Goal: Task Accomplishment & Management: Manage account settings

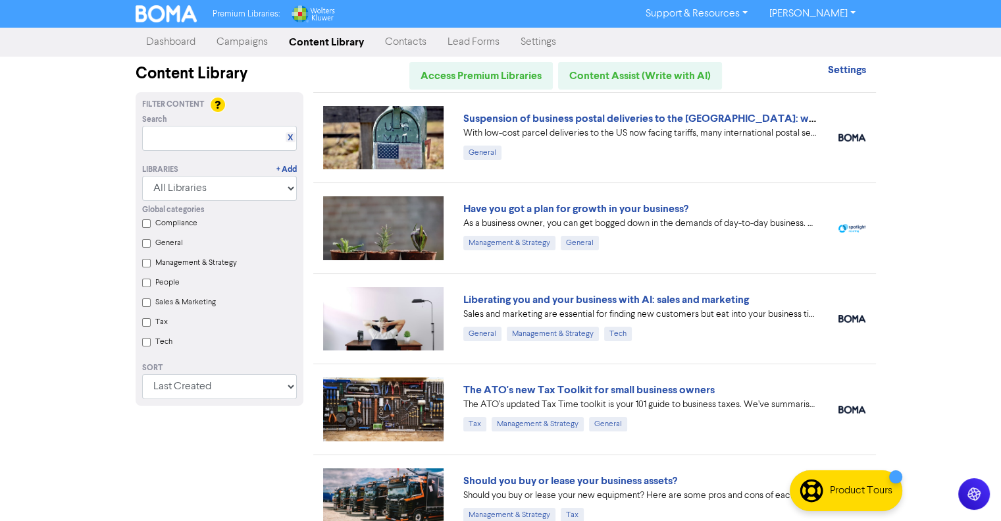
click at [248, 47] on link "Campaigns" at bounding box center [242, 42] width 72 height 26
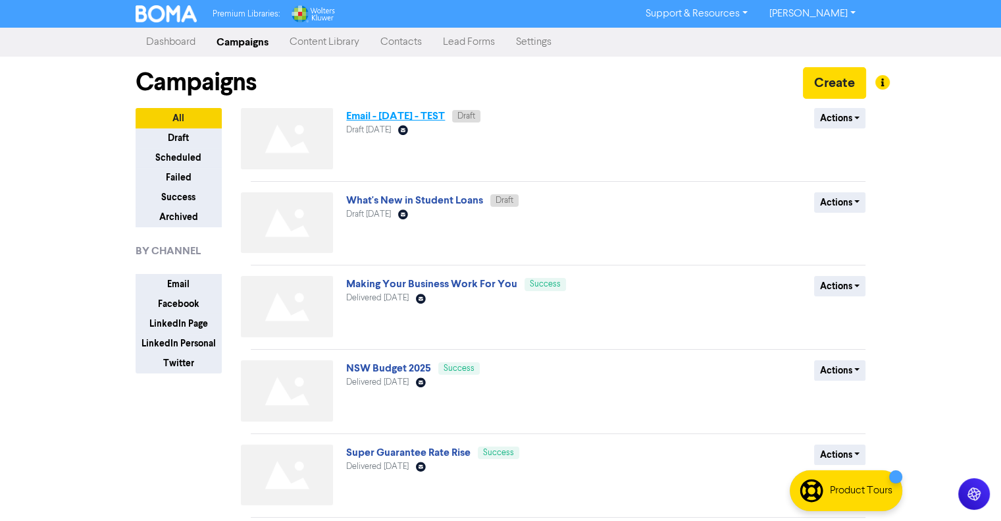
click at [409, 111] on link "Email - [DATE] - TEST" at bounding box center [395, 115] width 99 height 13
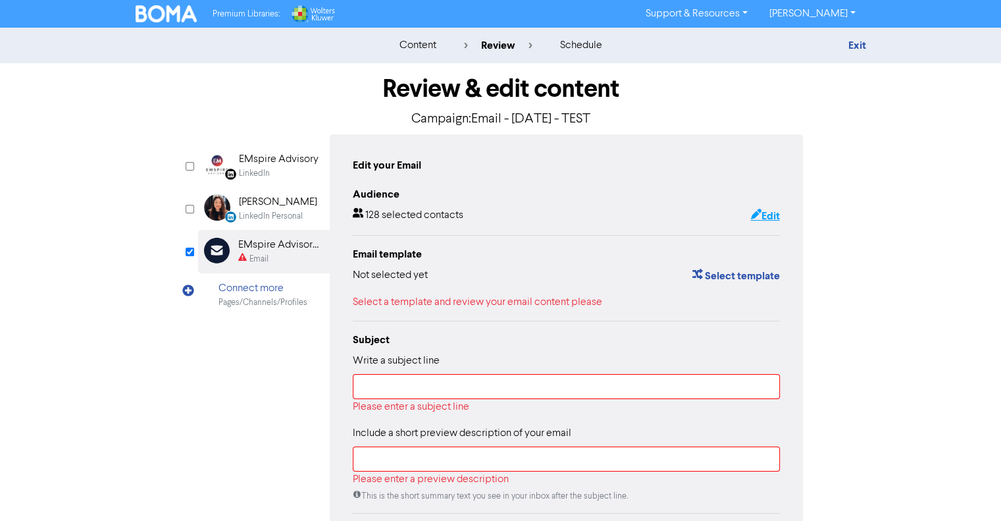
click at [765, 218] on button "Edit" at bounding box center [765, 215] width 30 height 17
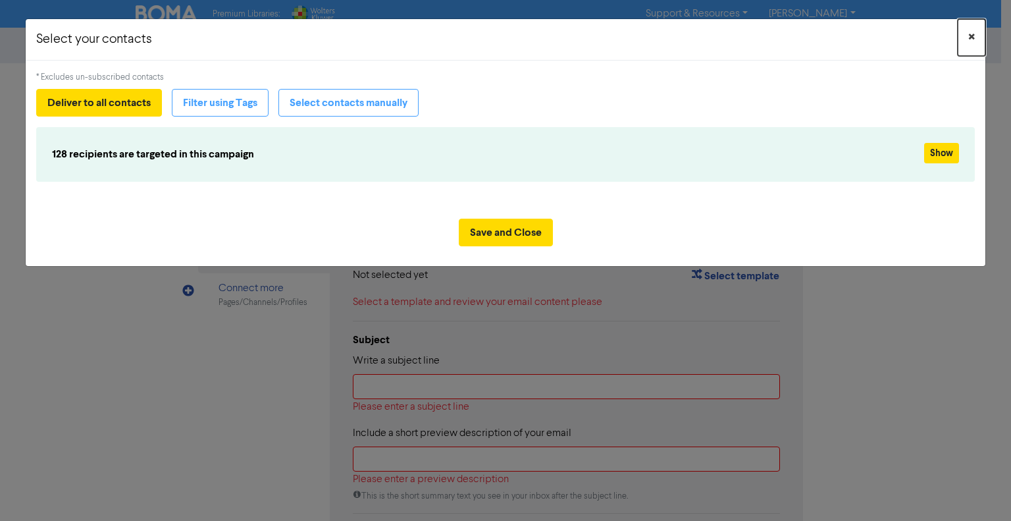
click at [975, 36] on button "×" at bounding box center [972, 37] width 28 height 37
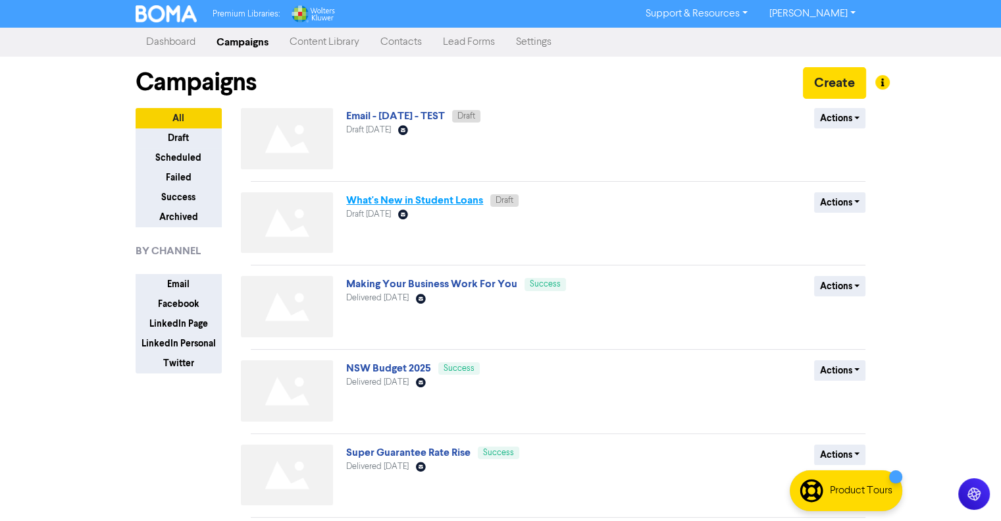
click at [461, 199] on link "What's New in Student Loans" at bounding box center [414, 200] width 137 height 13
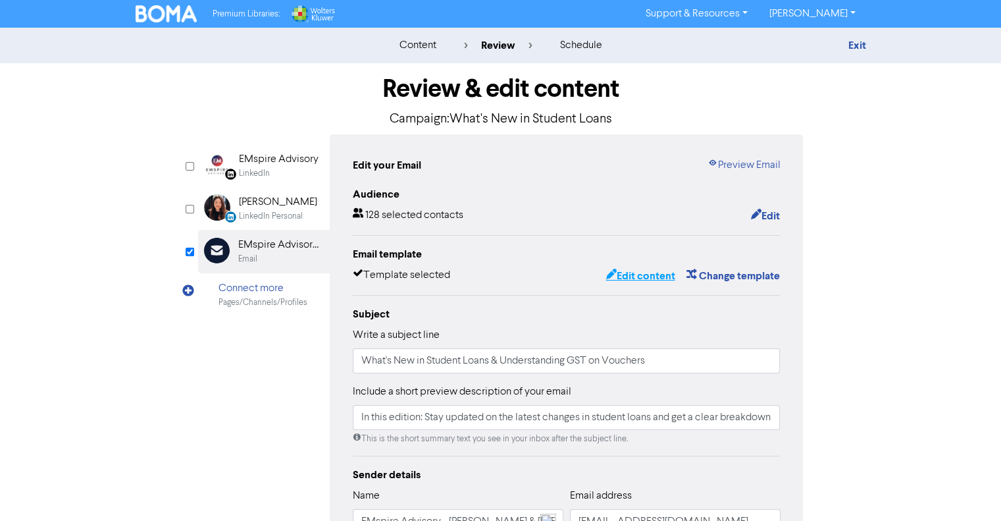
click at [616, 273] on button "Edit content" at bounding box center [640, 275] width 70 height 17
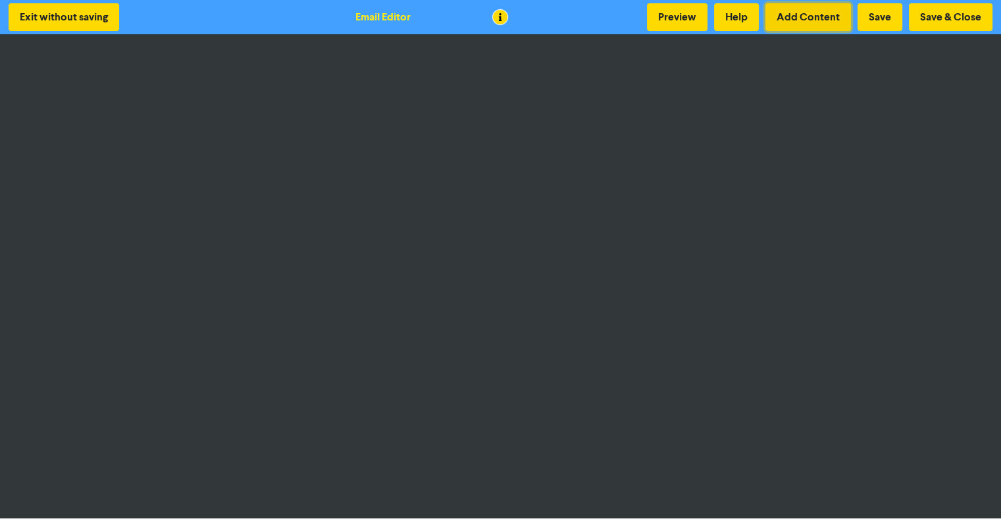
click at [810, 26] on button "Add Content" at bounding box center [809, 17] width 86 height 28
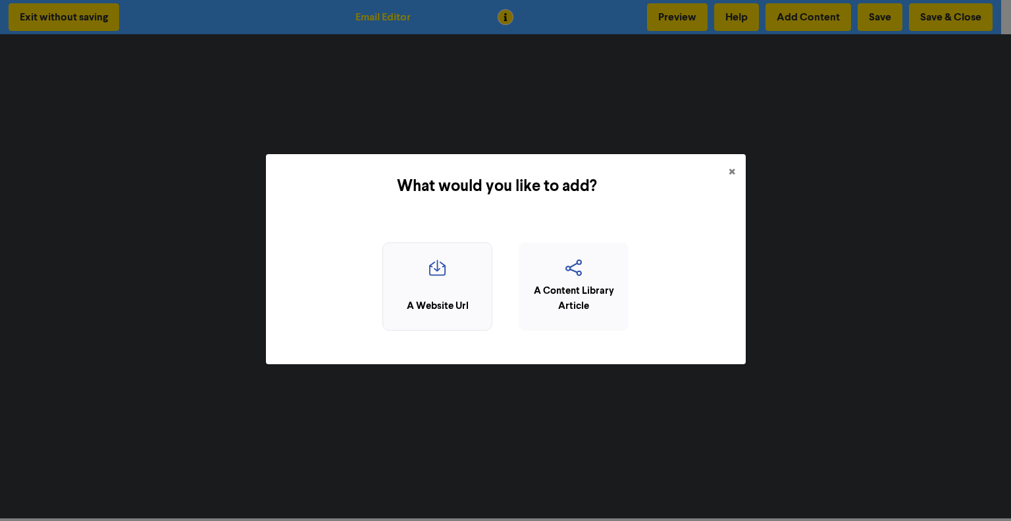
click at [424, 282] on icon "button" at bounding box center [437, 271] width 95 height 25
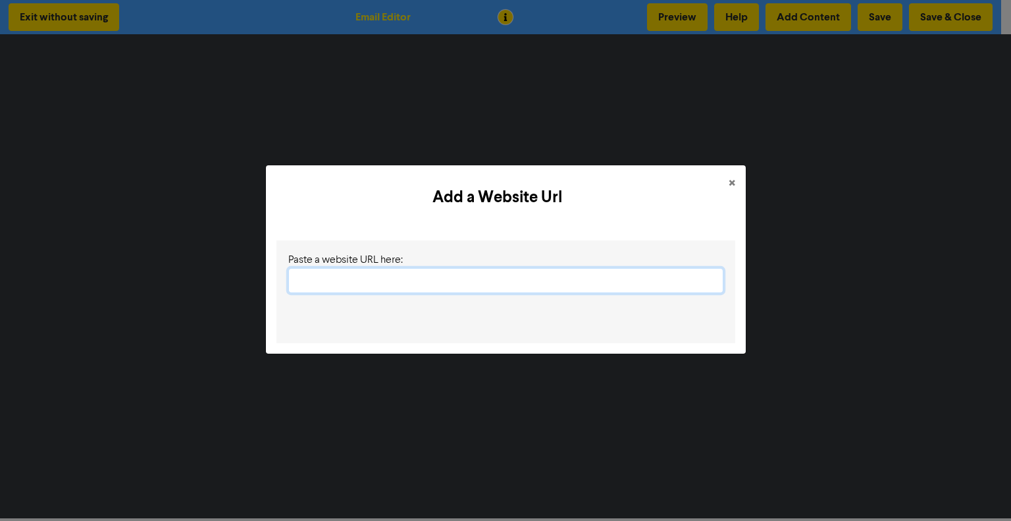
click at [569, 273] on input "text" at bounding box center [505, 280] width 435 height 25
paste input "[URL][DOMAIN_NAME]"
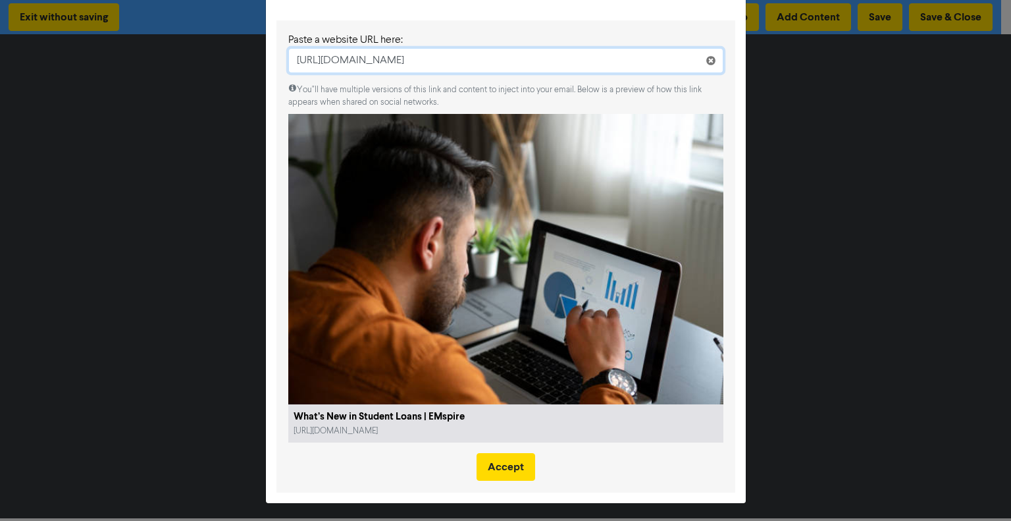
scroll to position [74, 0]
type input "[URL][DOMAIN_NAME]"
click at [856, 283] on div "Add a Website Url × Paste a website URL here: [URL][DOMAIN_NAME] You"ll have mu…" at bounding box center [505, 260] width 1011 height 521
drag, startPoint x: 916, startPoint y: 205, endPoint x: 907, endPoint y: 205, distance: 9.9
click at [916, 205] on div "Add a Website Url × Paste a website URL here: [URL][DOMAIN_NAME] You"ll have mu…" at bounding box center [505, 260] width 1011 height 521
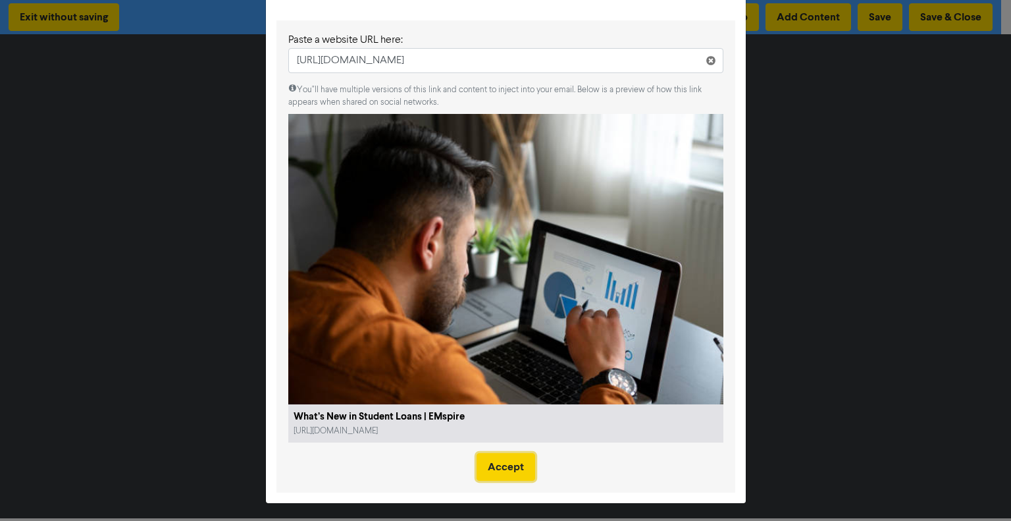
click at [510, 469] on button "Accept" at bounding box center [506, 467] width 59 height 28
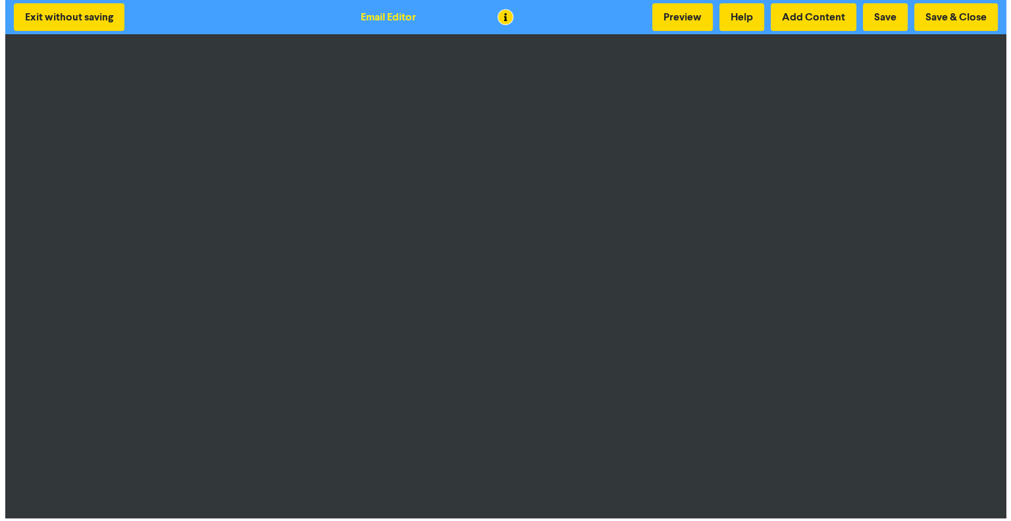
scroll to position [1, 0]
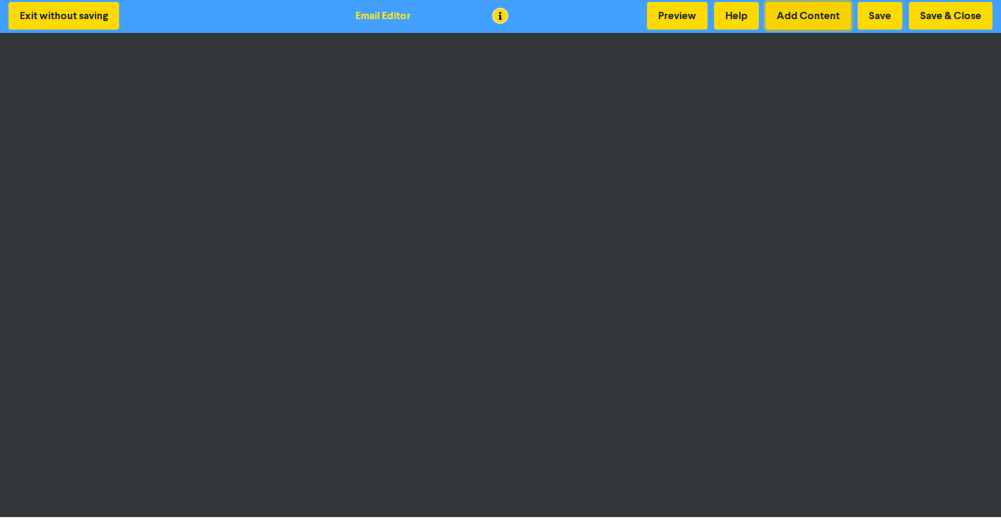
click at [805, 26] on button "Add Content" at bounding box center [809, 16] width 86 height 28
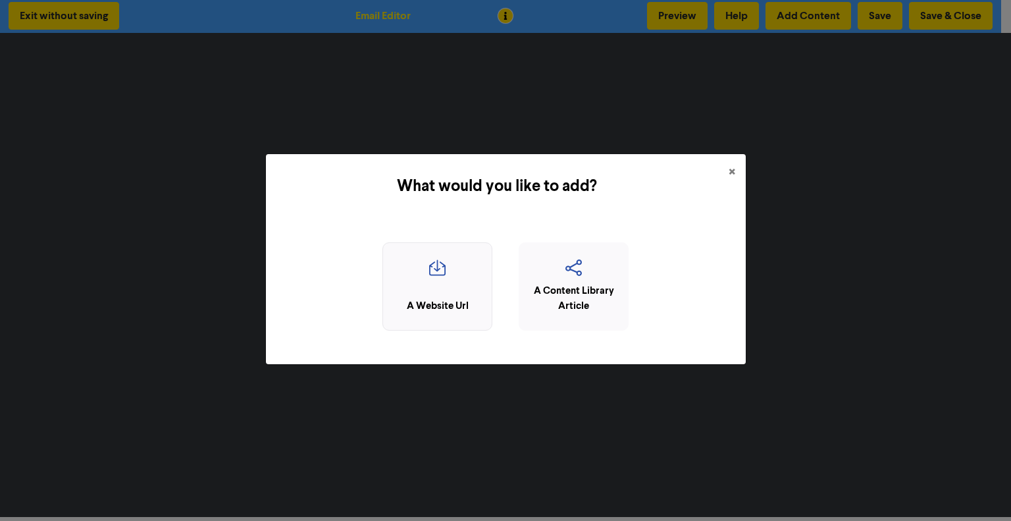
click at [448, 257] on div "A Website Url" at bounding box center [437, 286] width 110 height 89
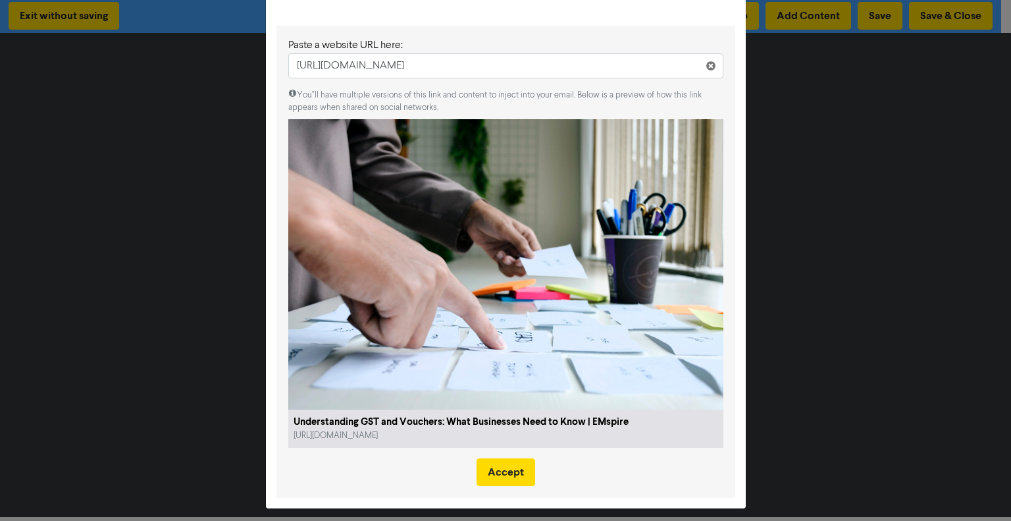
scroll to position [74, 0]
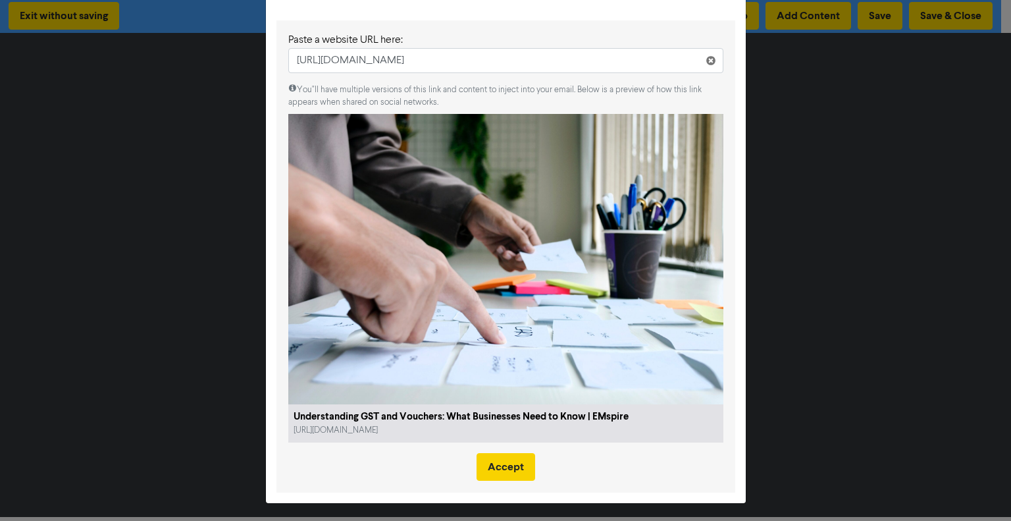
type input "[URL][DOMAIN_NAME]"
click at [524, 460] on button "Accept" at bounding box center [506, 467] width 59 height 28
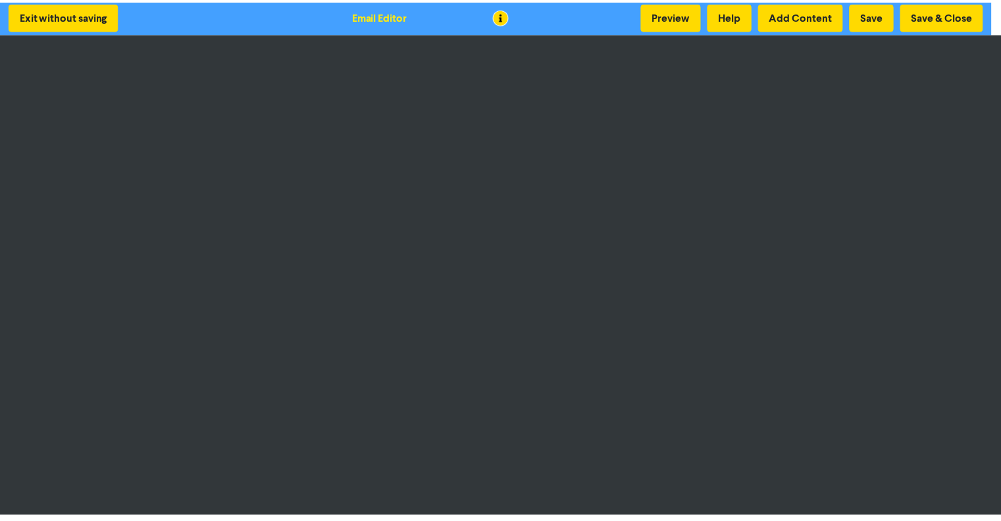
scroll to position [0, 0]
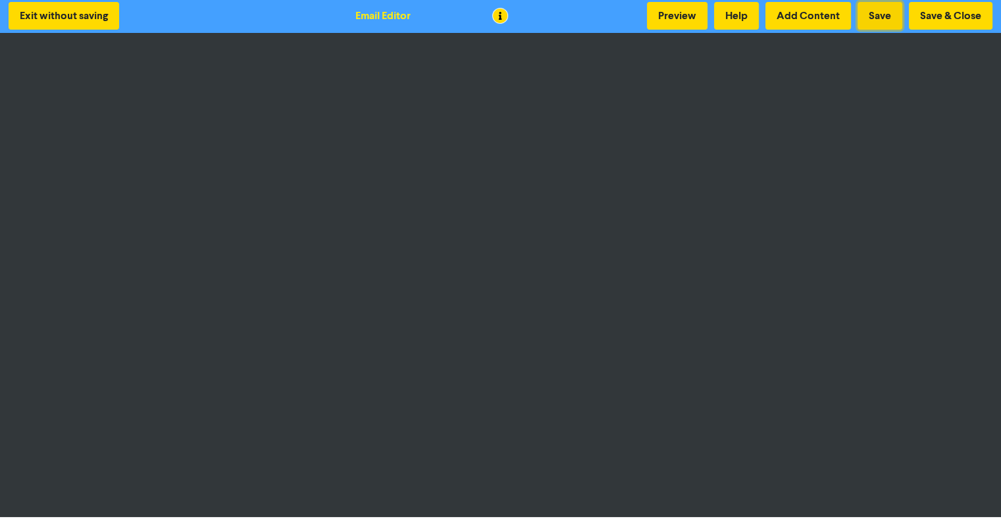
click at [891, 14] on button "Save" at bounding box center [880, 16] width 45 height 28
click at [882, 26] on button "Save" at bounding box center [880, 16] width 45 height 28
click at [952, 6] on button "Save & Close" at bounding box center [951, 16] width 84 height 28
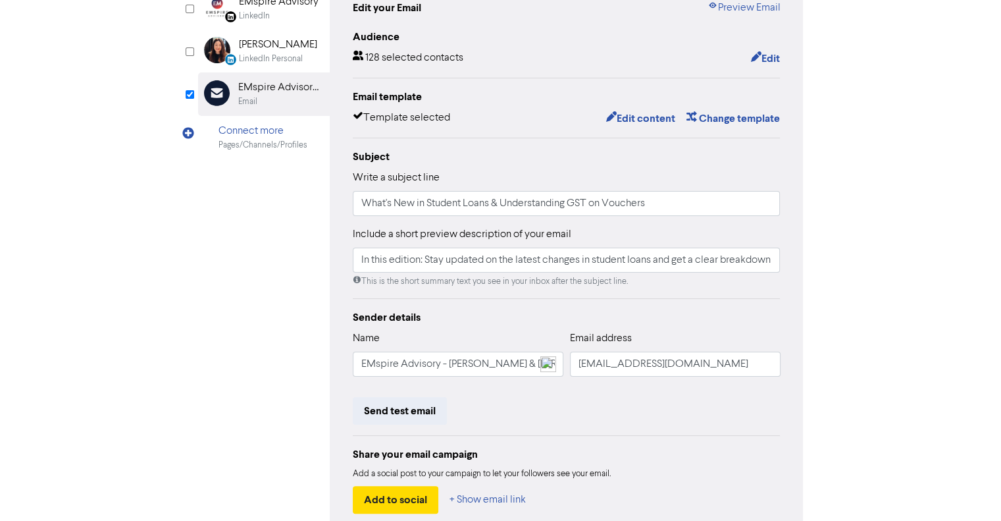
scroll to position [198, 0]
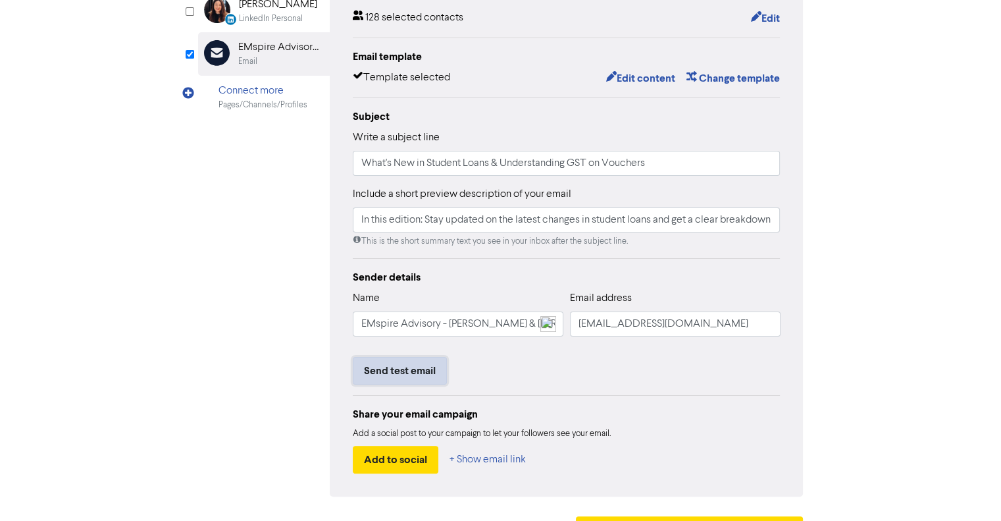
click at [430, 373] on button "Send test email" at bounding box center [400, 371] width 94 height 28
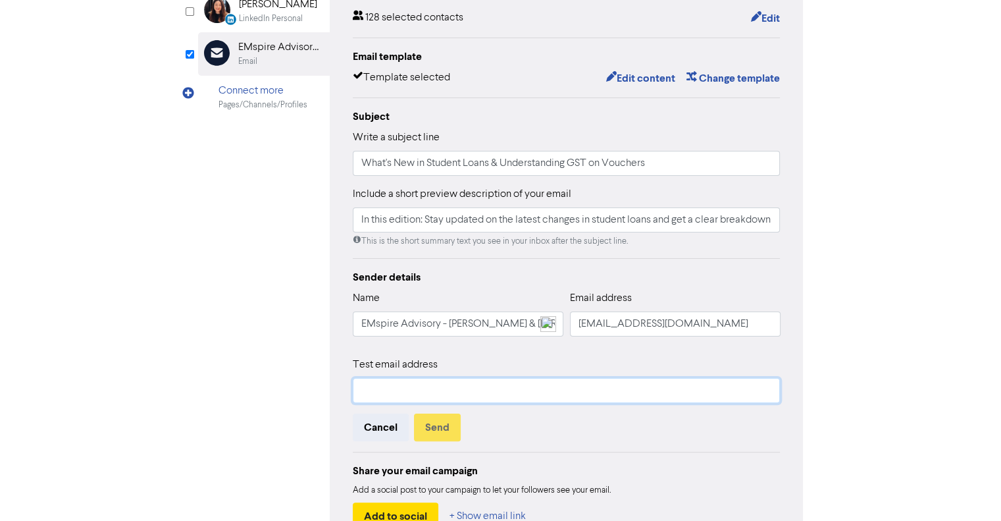
click at [452, 392] on input "text" at bounding box center [567, 390] width 428 height 25
click at [435, 388] on input "text" at bounding box center [567, 390] width 428 height 25
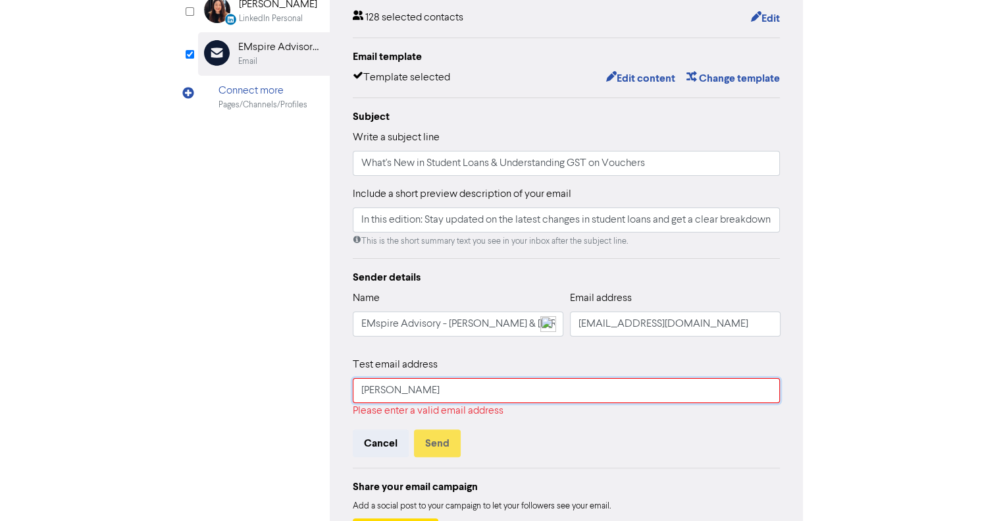
type input "[EMAIL_ADDRESS][DOMAIN_NAME]"
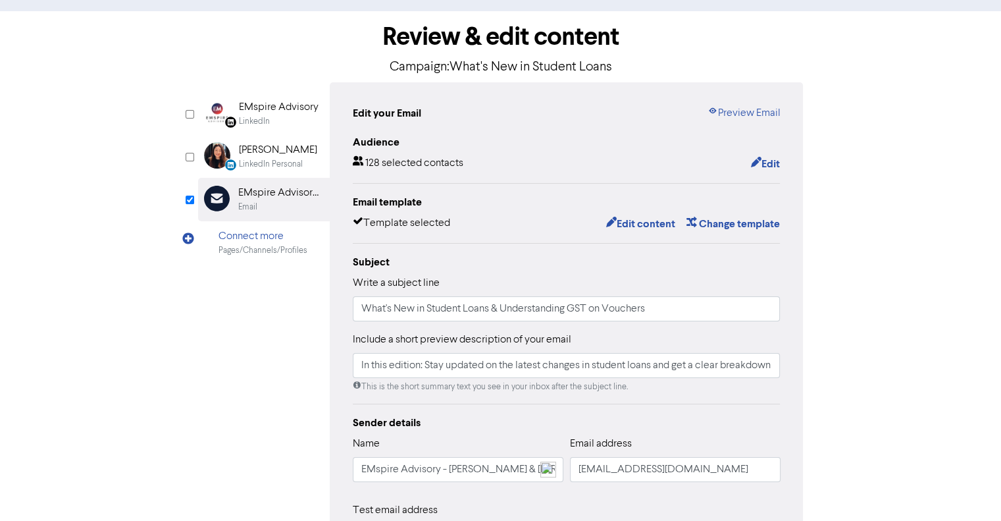
scroll to position [0, 0]
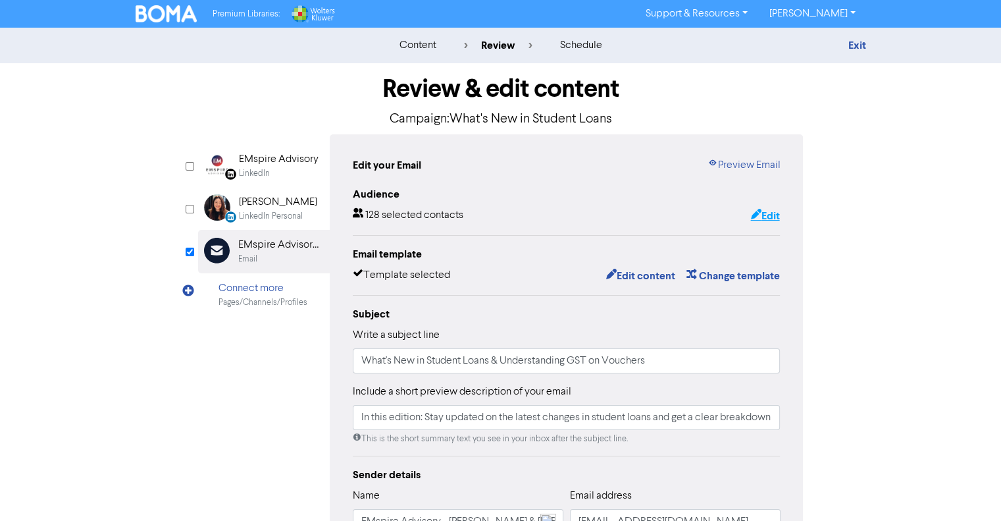
click at [773, 215] on button "Edit" at bounding box center [765, 215] width 30 height 17
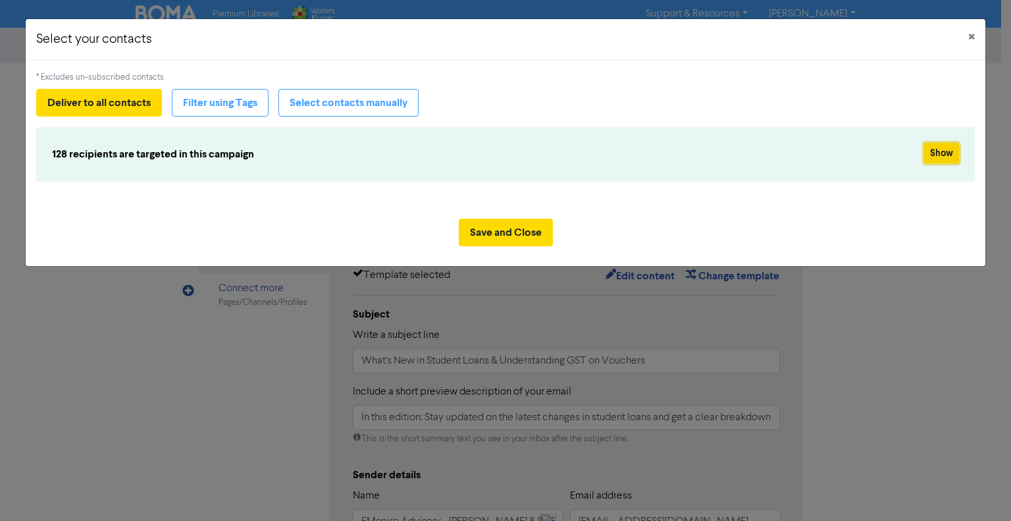
click at [951, 154] on button "Show" at bounding box center [941, 153] width 35 height 20
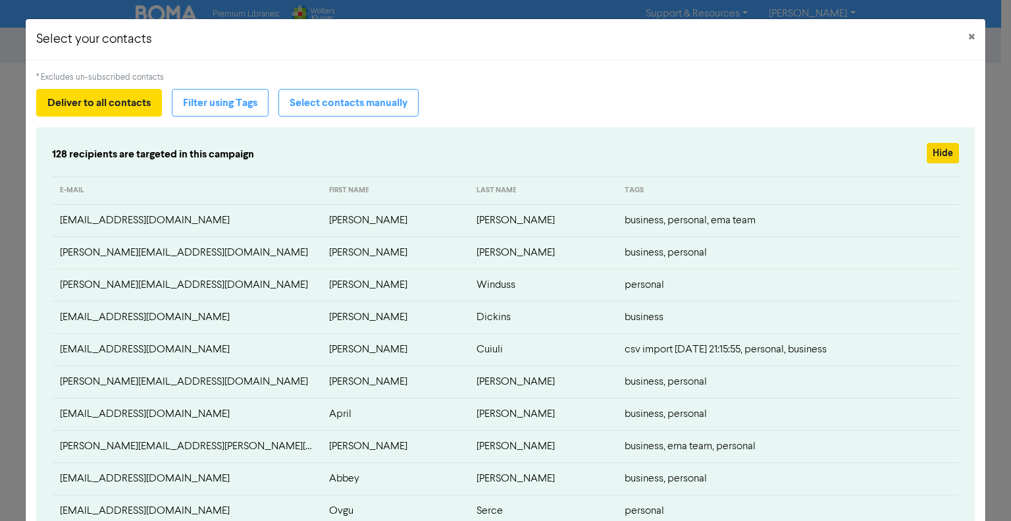
click at [951, 154] on div "Hide" at bounding box center [891, 154] width 155 height 23
click at [968, 44] on span "×" at bounding box center [971, 38] width 7 height 20
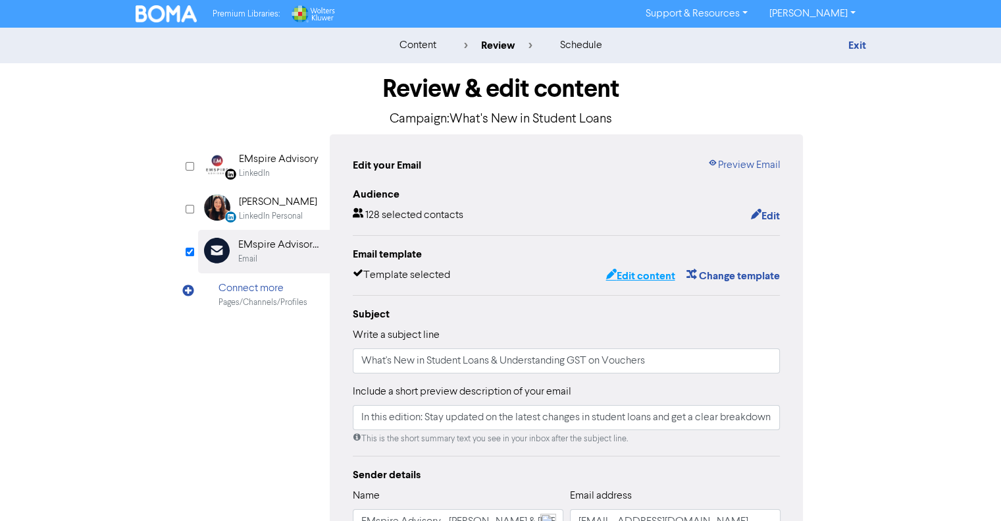
click at [659, 273] on button "Edit content" at bounding box center [640, 275] width 70 height 17
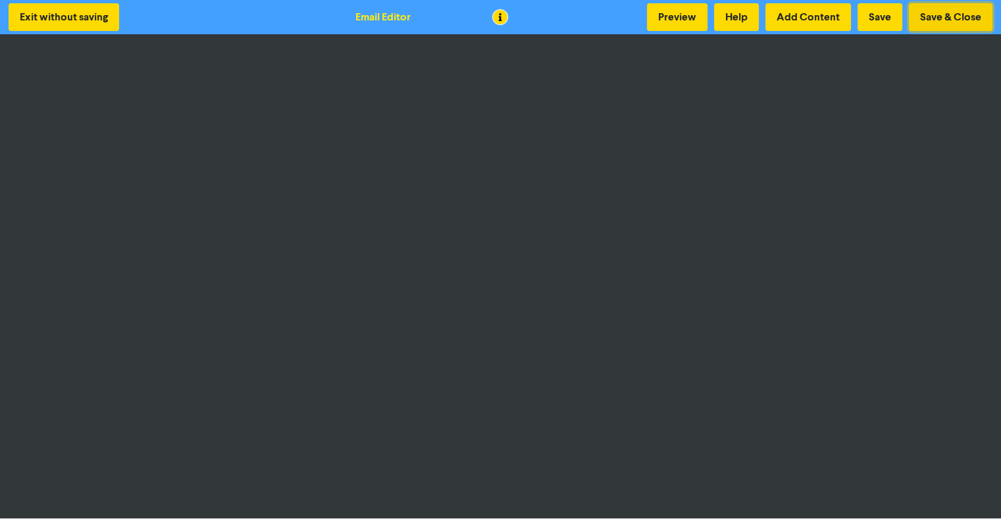
click at [937, 20] on button "Save & Close" at bounding box center [951, 17] width 84 height 28
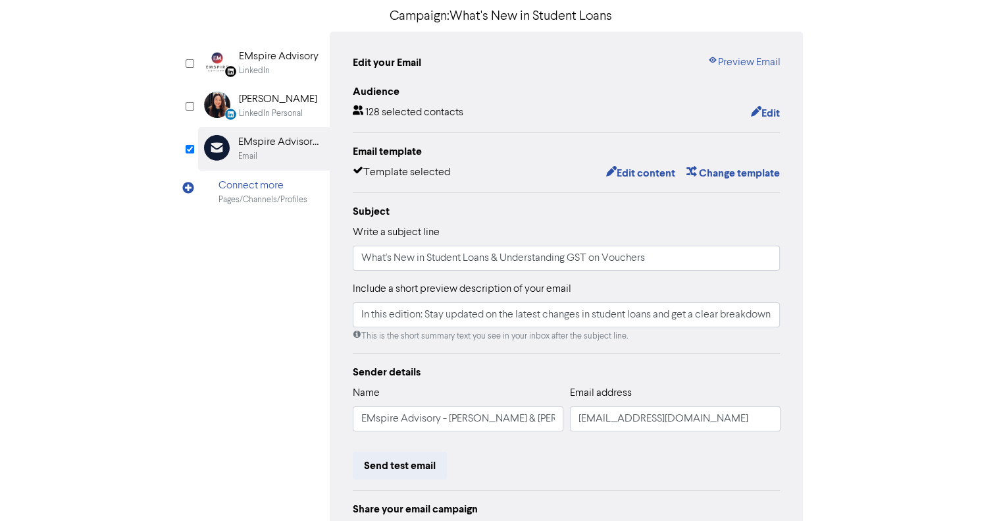
scroll to position [198, 0]
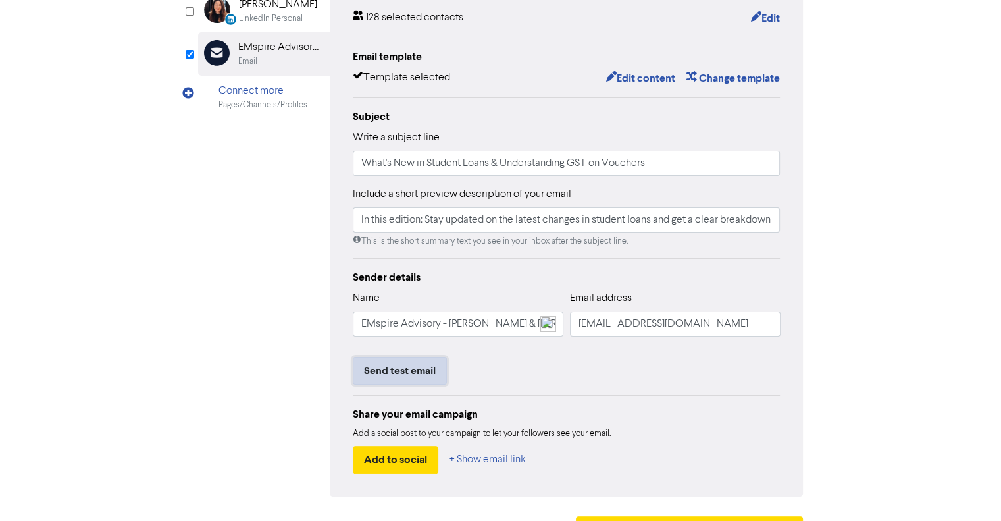
click at [406, 376] on button "Send test email" at bounding box center [400, 371] width 94 height 28
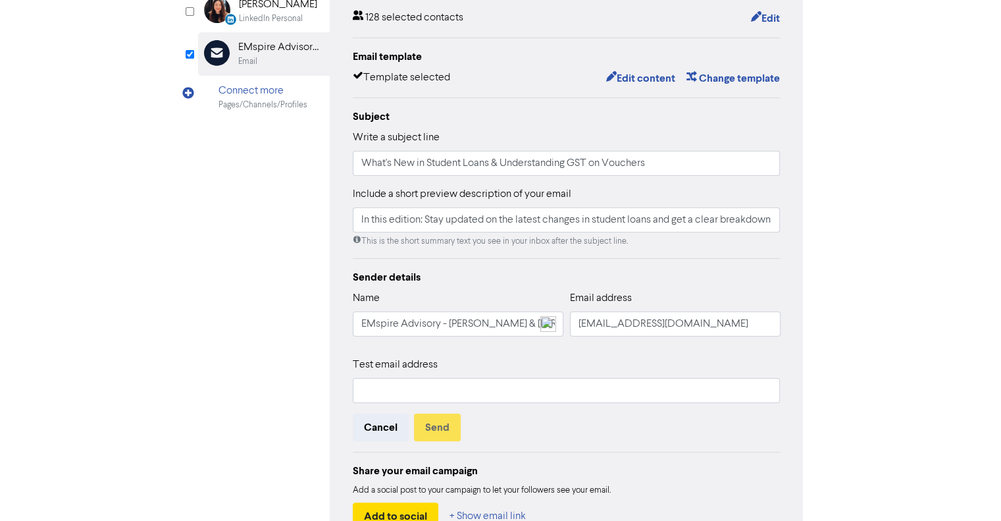
click at [397, 406] on div "Test email address Cancel Send" at bounding box center [567, 399] width 428 height 84
click at [406, 393] on input "text" at bounding box center [567, 390] width 428 height 25
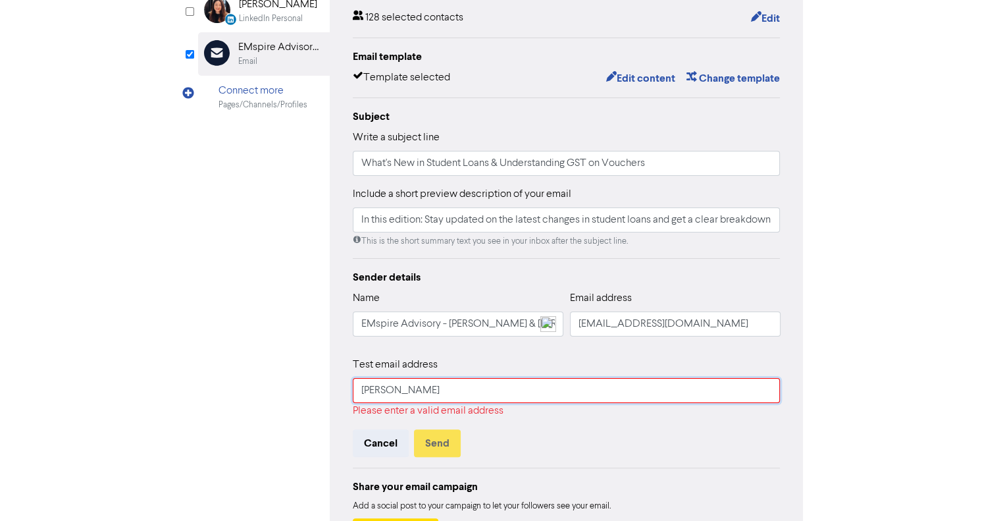
type input "[EMAIL_ADDRESS][DOMAIN_NAME]"
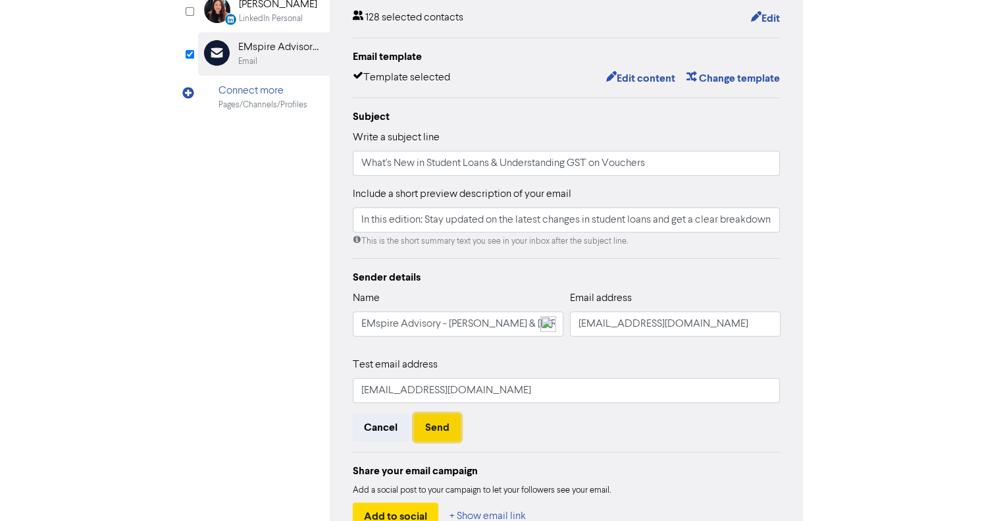
click at [442, 435] on button "Send" at bounding box center [437, 427] width 47 height 28
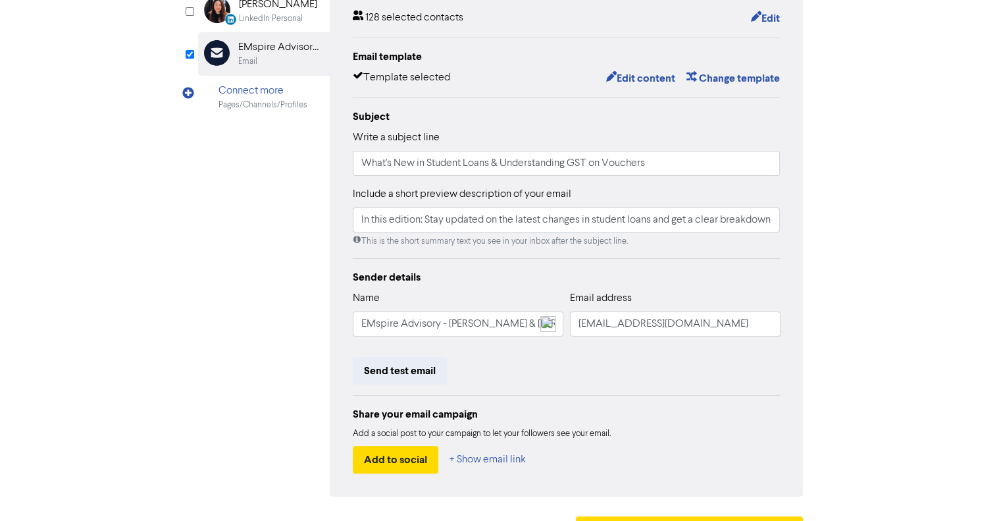
click at [980, 380] on div "content review schedule Exit Review & edit content Campaign: What's New in Stud…" at bounding box center [500, 192] width 1001 height 725
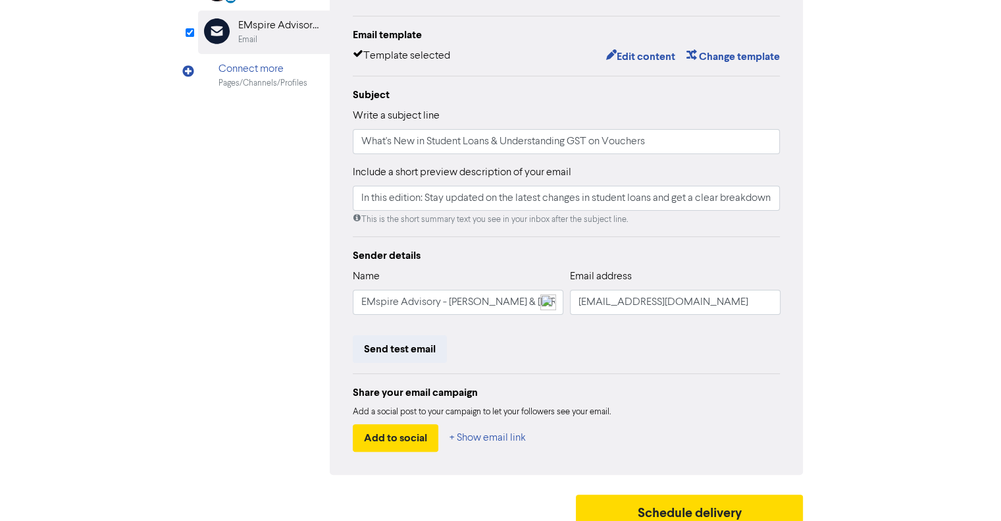
scroll to position [232, 0]
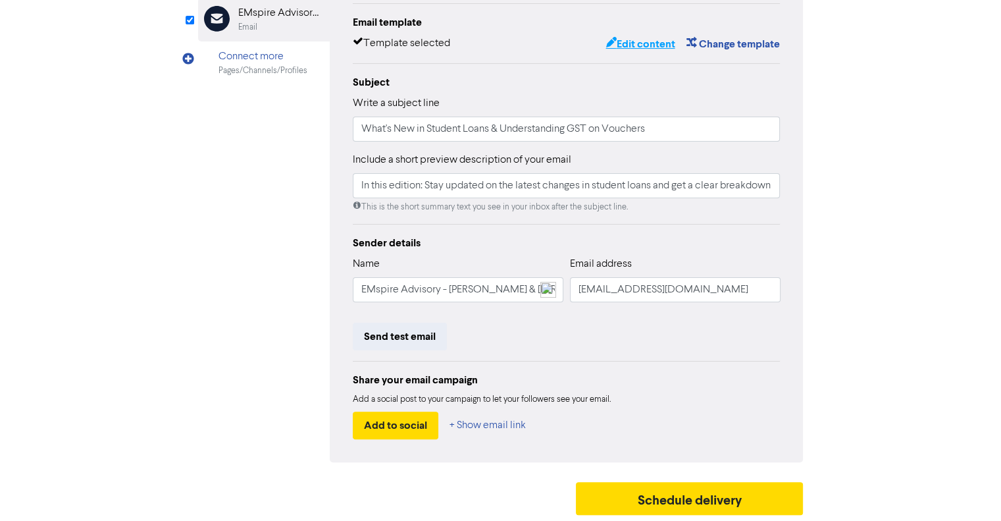
click at [656, 43] on button "Edit content" at bounding box center [640, 44] width 70 height 17
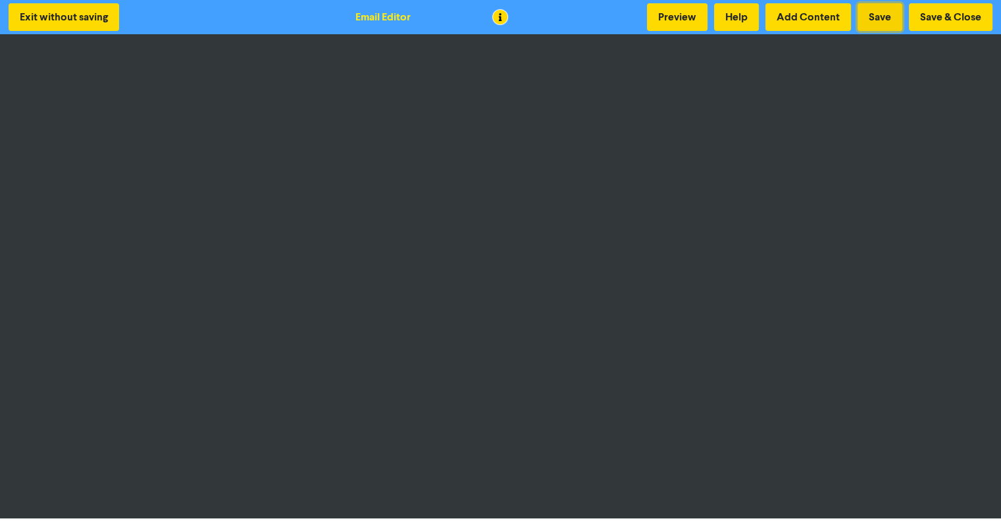
click at [866, 15] on button "Save" at bounding box center [880, 17] width 45 height 28
click at [882, 11] on button "Save" at bounding box center [880, 17] width 45 height 28
click at [882, 12] on button "Save" at bounding box center [880, 17] width 45 height 28
click at [895, 13] on button "Save" at bounding box center [880, 17] width 45 height 28
click at [953, 7] on button "Save & Close" at bounding box center [951, 17] width 84 height 28
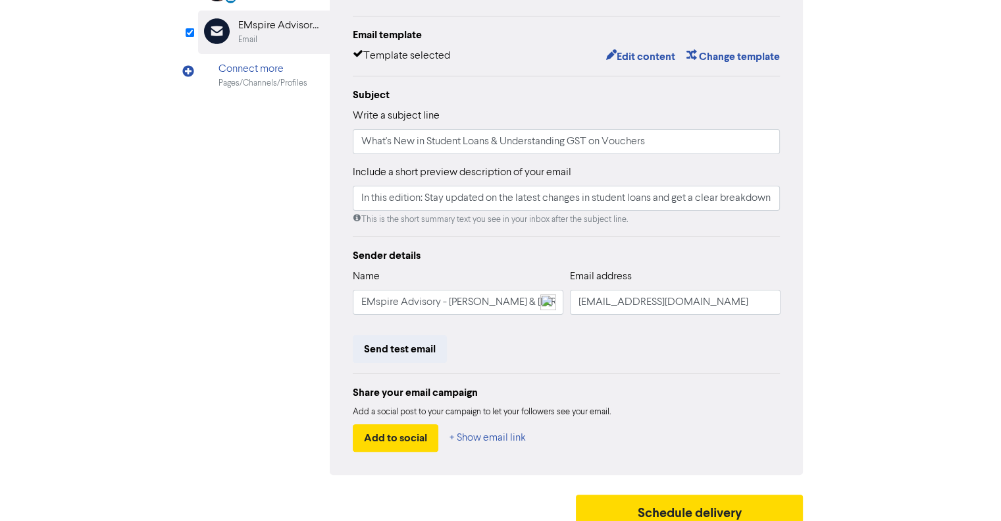
scroll to position [232, 0]
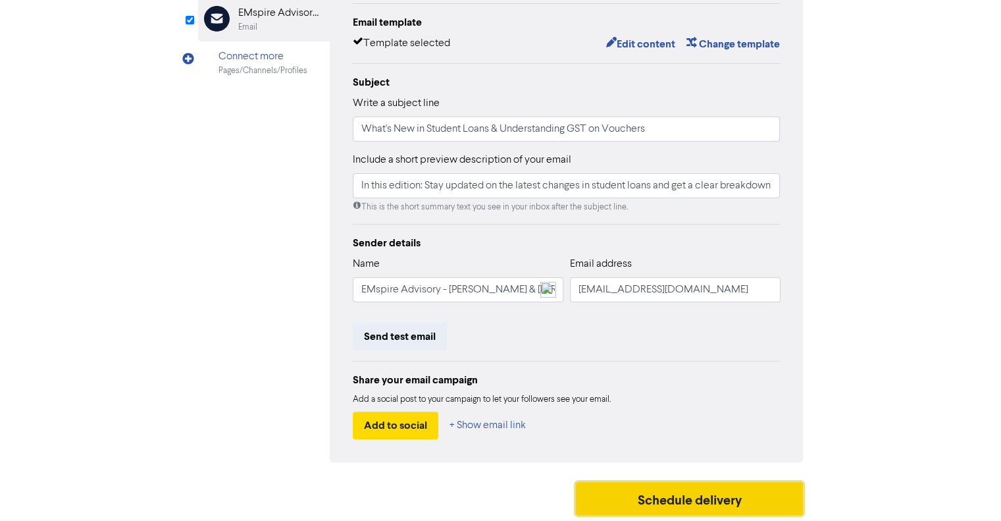
click at [770, 488] on button "Schedule delivery" at bounding box center [690, 498] width 228 height 33
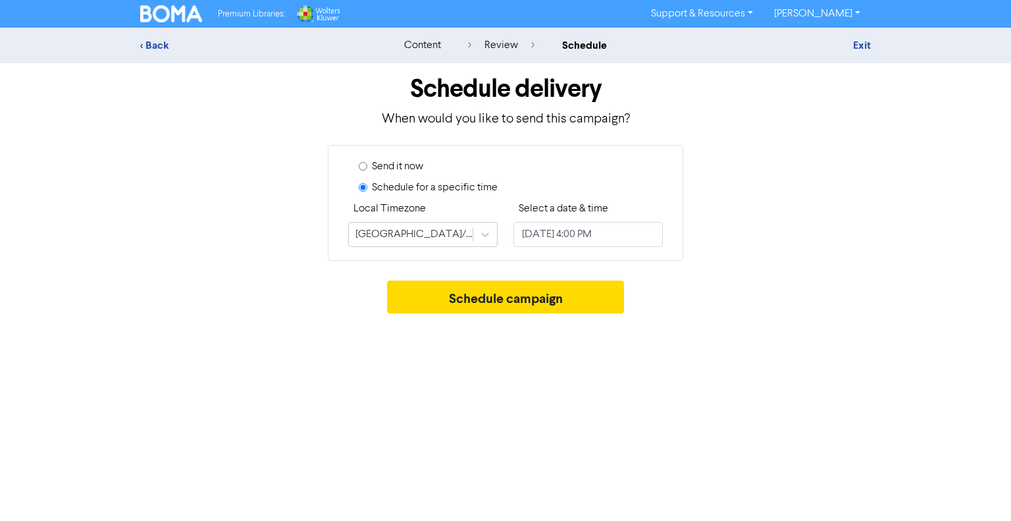
click at [962, 336] on div "Premium Libraries: Support & Resources Video Tutorials FAQ & Guides Marketing E…" at bounding box center [505, 260] width 1011 height 521
click at [608, 235] on input "[DATE] 4:00 PM" at bounding box center [588, 234] width 149 height 25
select select "8"
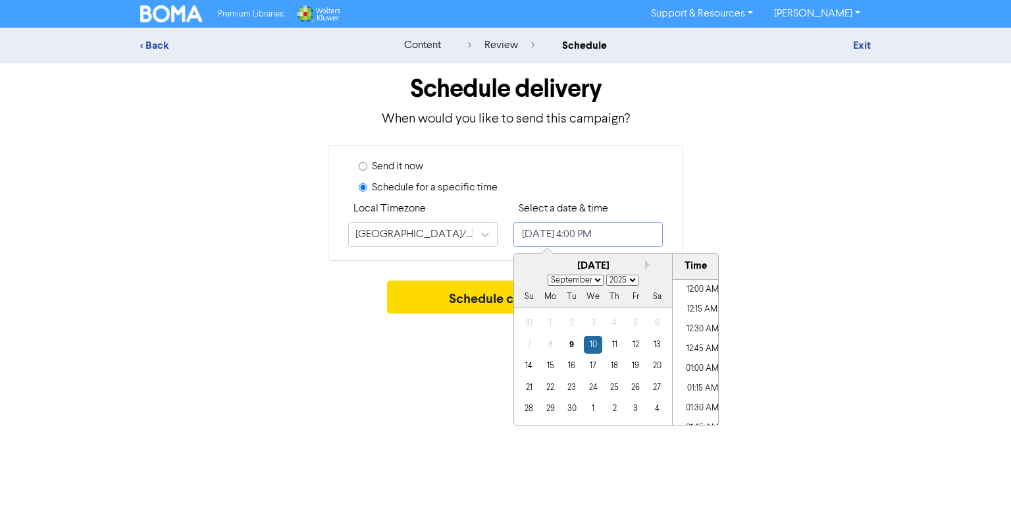
scroll to position [1201, 0]
click at [635, 233] on input "[DATE] 4:00 PM" at bounding box center [588, 234] width 149 height 25
click at [619, 228] on input "[DATE] 4:00 PM" at bounding box center [588, 234] width 149 height 25
click at [616, 230] on input "[DATE] 4:00 PM" at bounding box center [588, 234] width 149 height 25
click at [625, 235] on input "[DATE] 12:00 PM" at bounding box center [588, 234] width 149 height 25
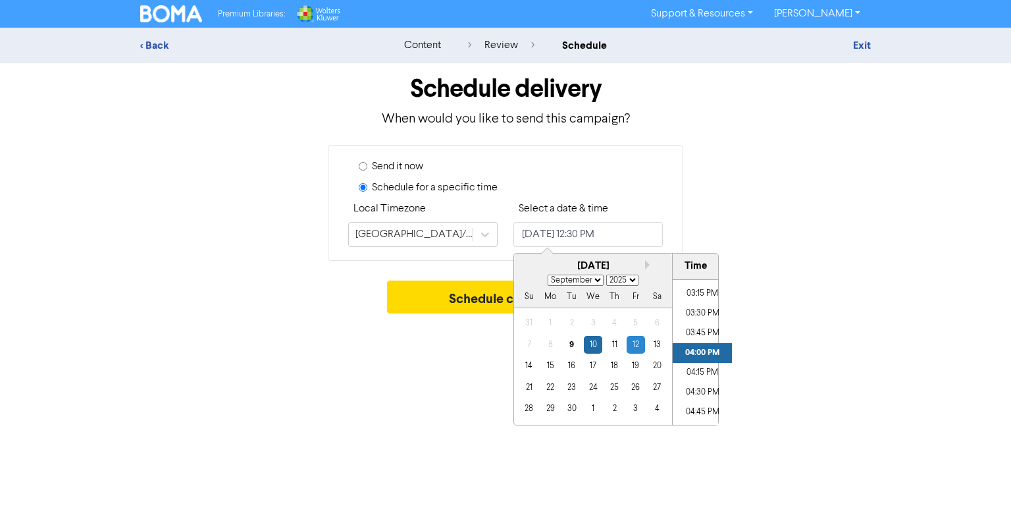
type input "[DATE] 4:00 PM"
click at [776, 239] on div "Send it now Schedule for a specific time Local Timezone [GEOGRAPHIC_DATA]/[GEOG…" at bounding box center [505, 203] width 751 height 116
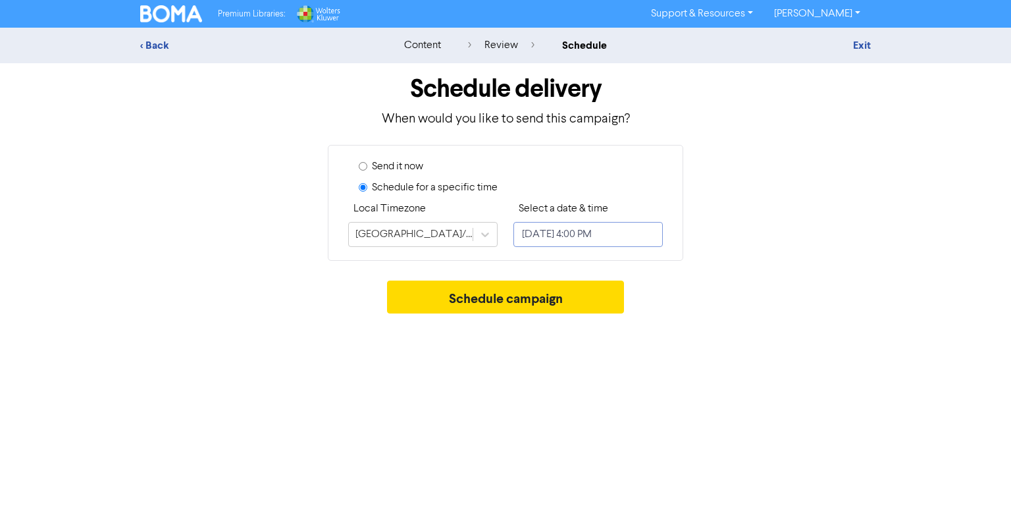
select select "8"
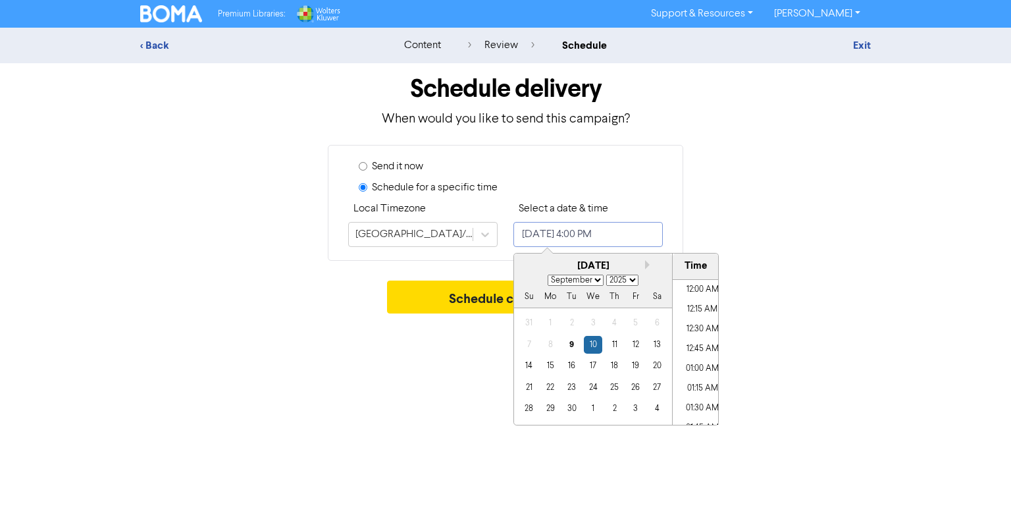
click at [618, 240] on input "[DATE] 4:00 PM" at bounding box center [588, 234] width 149 height 25
click at [700, 402] on li "12:30 PM" at bounding box center [702, 406] width 59 height 20
type input "[DATE] 12:30 PM"
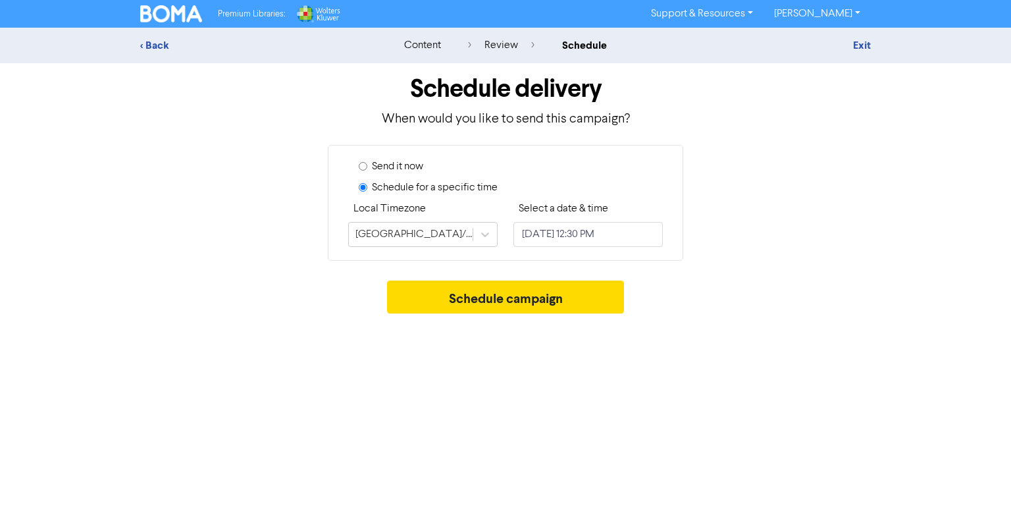
click at [779, 304] on div "Schedule campaign" at bounding box center [505, 300] width 731 height 40
click at [456, 286] on button "Schedule campaign" at bounding box center [506, 296] width 238 height 33
